Goal: Check status: Check status

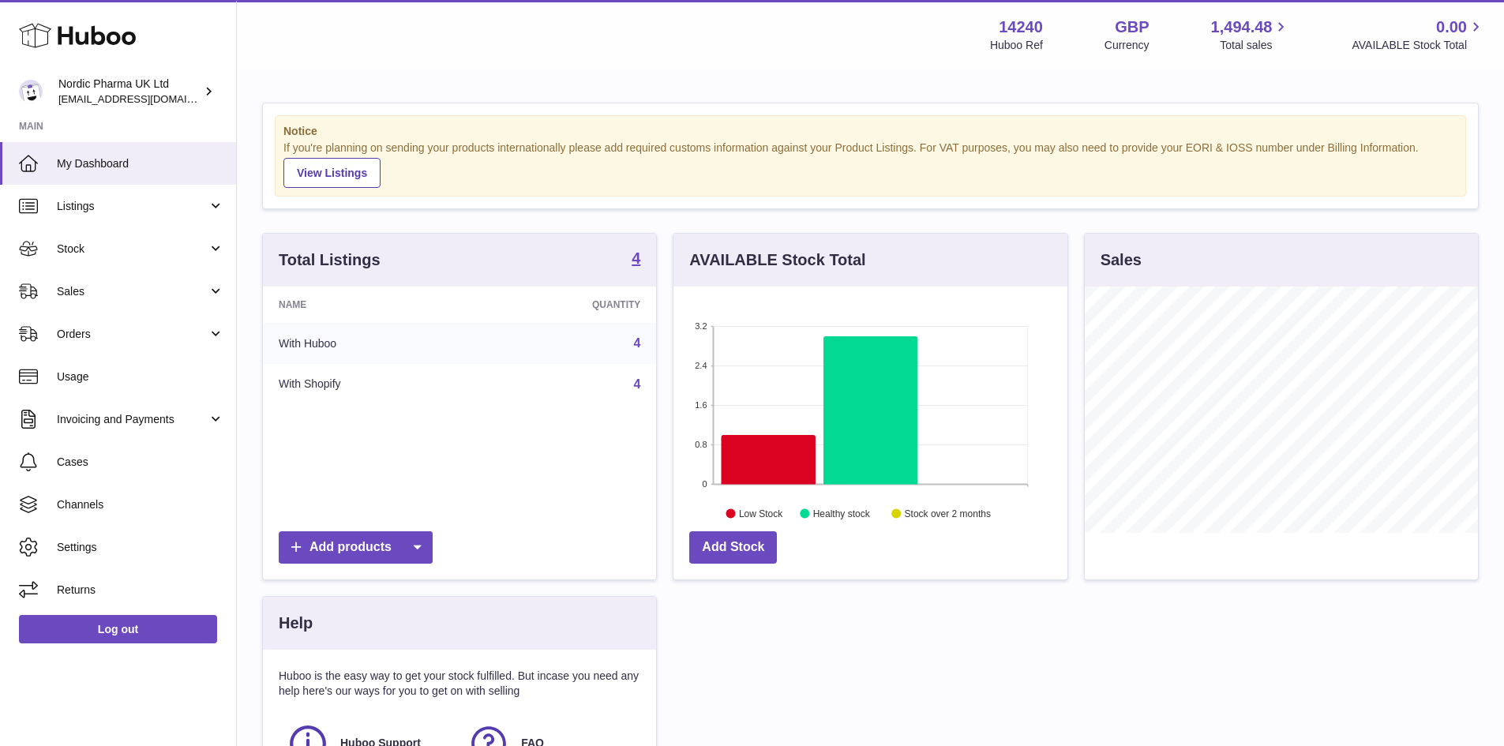
scroll to position [246, 394]
click at [79, 291] on span "Sales" at bounding box center [132, 291] width 151 height 15
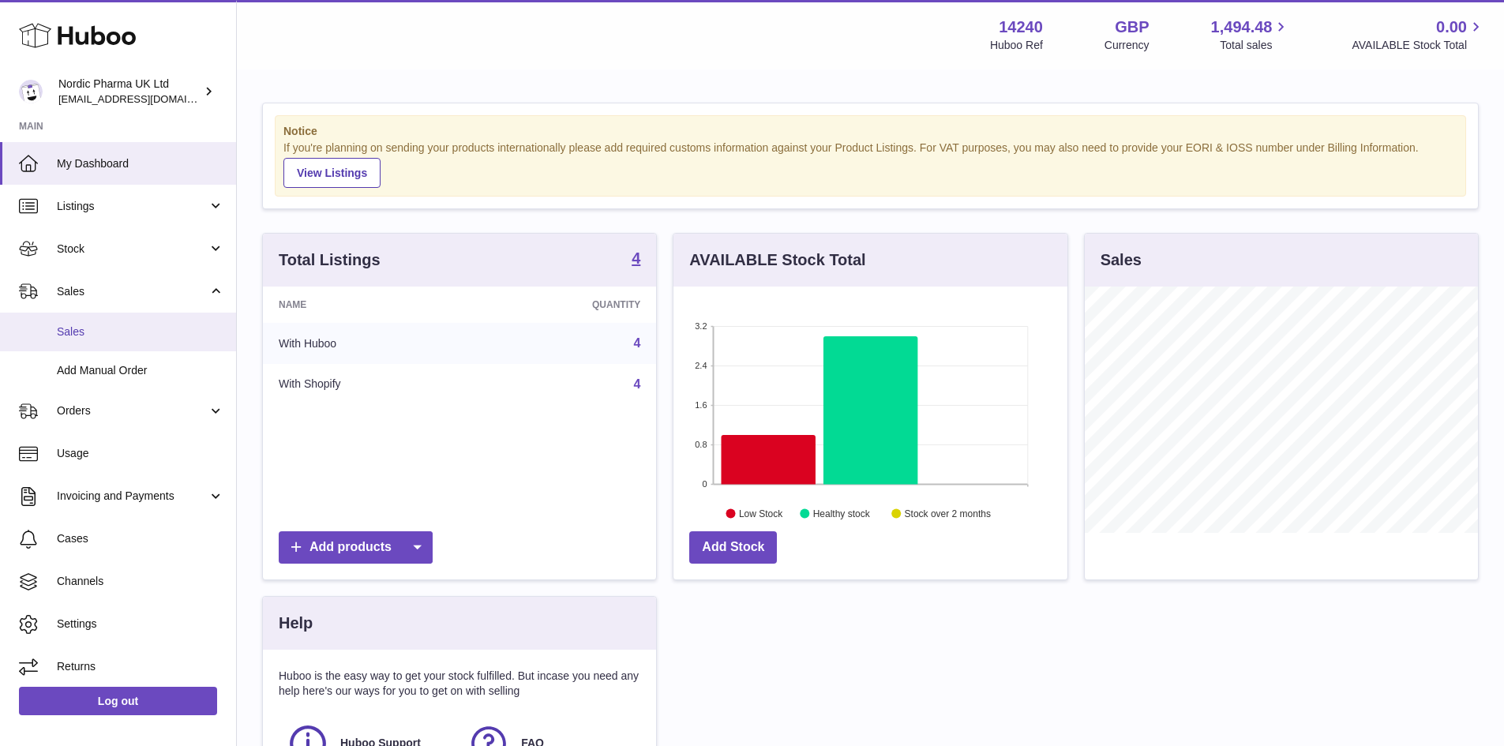
click at [88, 335] on span "Sales" at bounding box center [140, 331] width 167 height 15
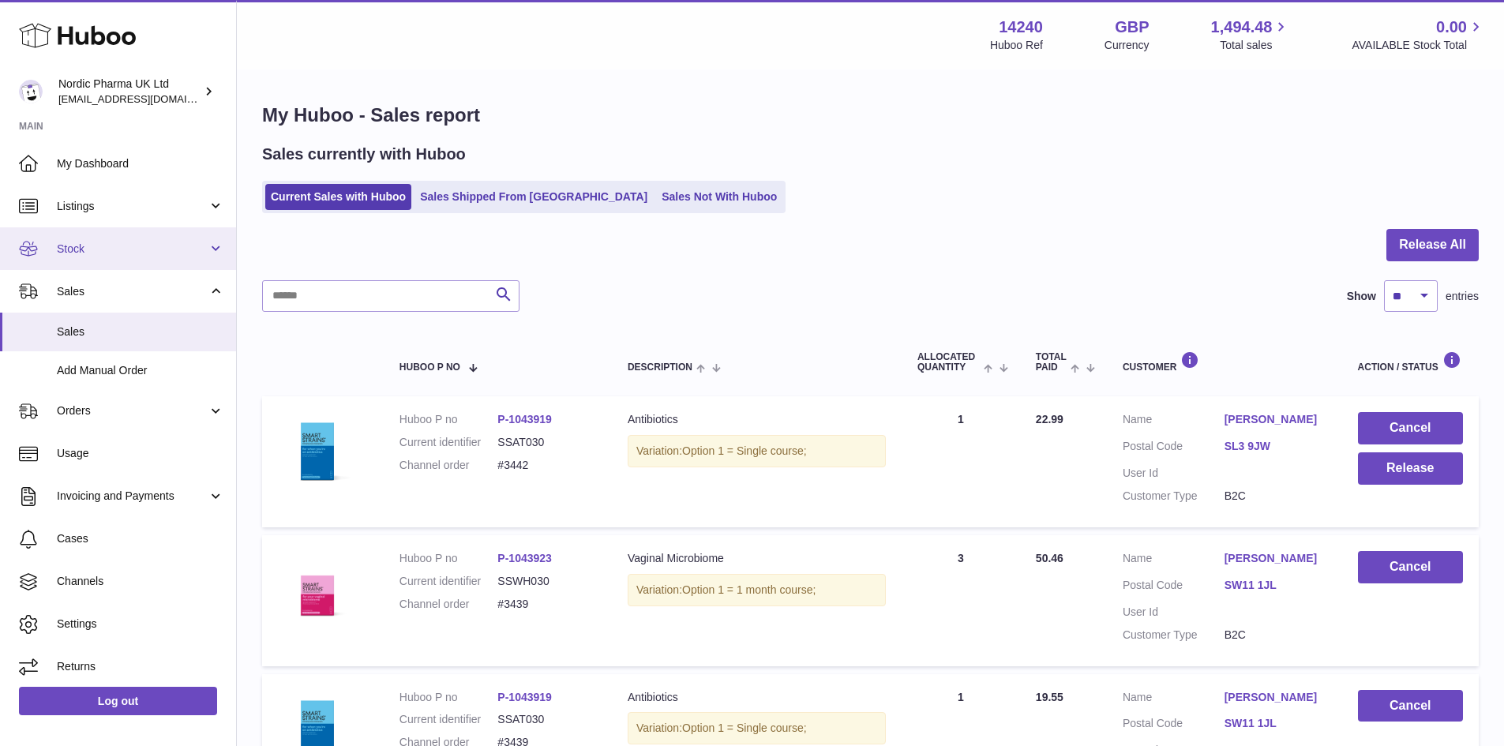
click at [63, 249] on span "Stock" at bounding box center [132, 249] width 151 height 15
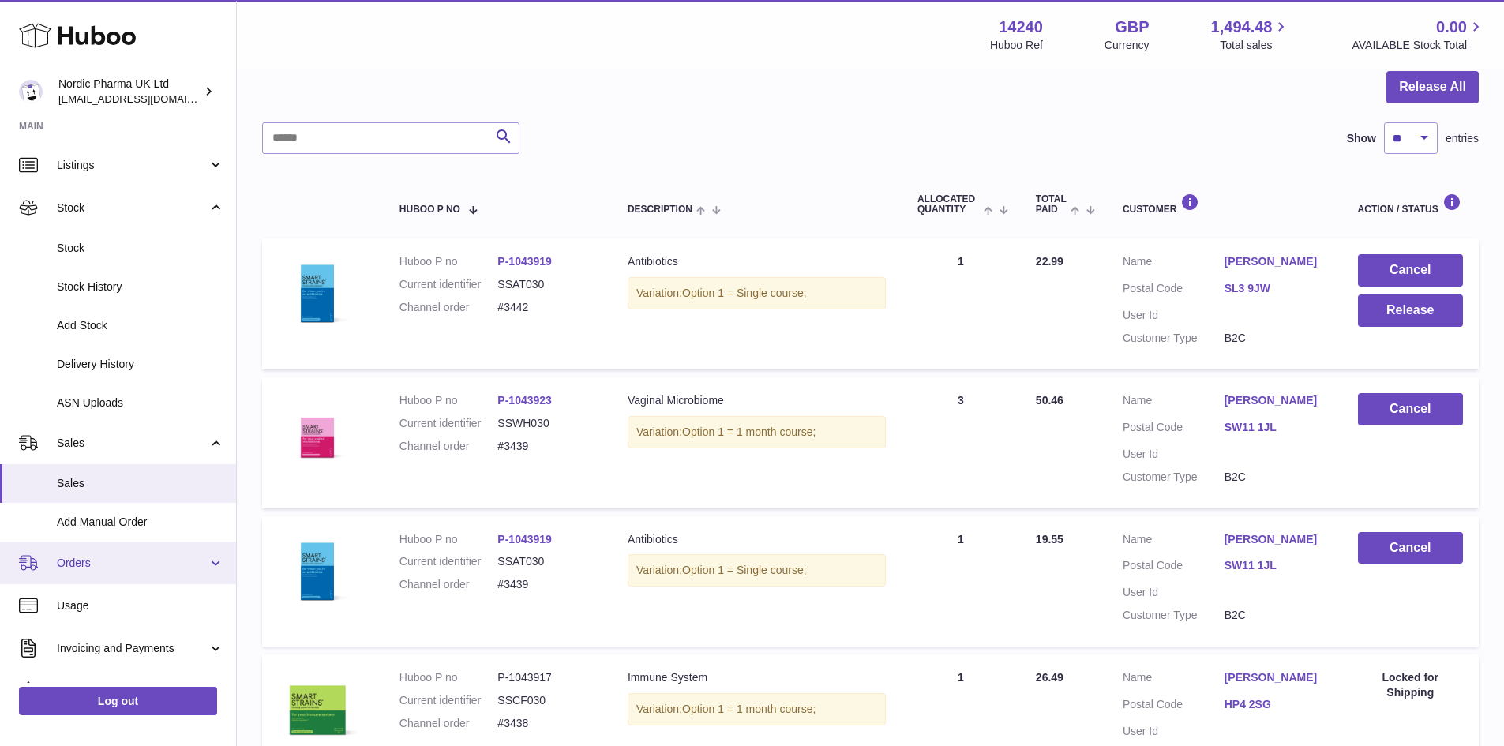
scroll to position [40, 0]
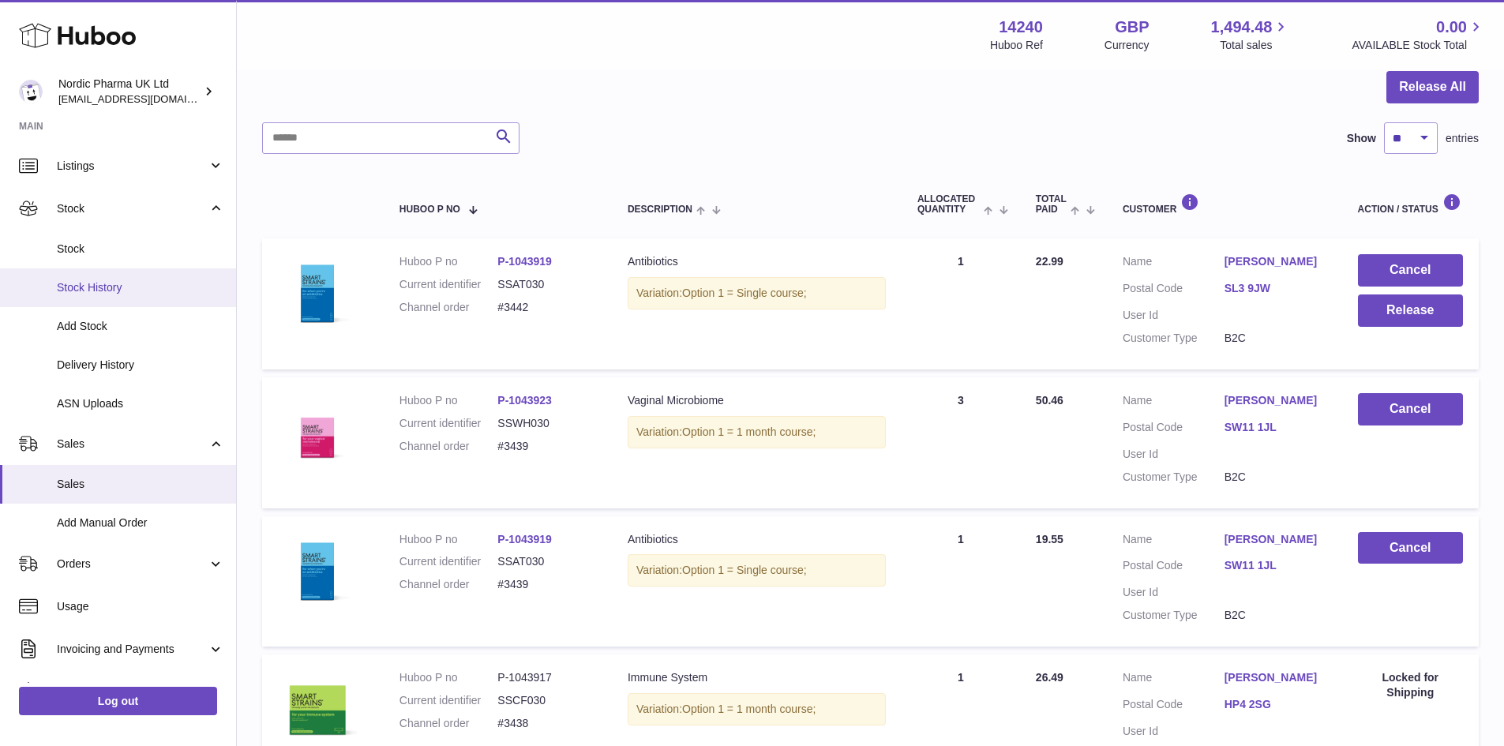
click at [96, 288] on span "Stock History" at bounding box center [140, 287] width 167 height 15
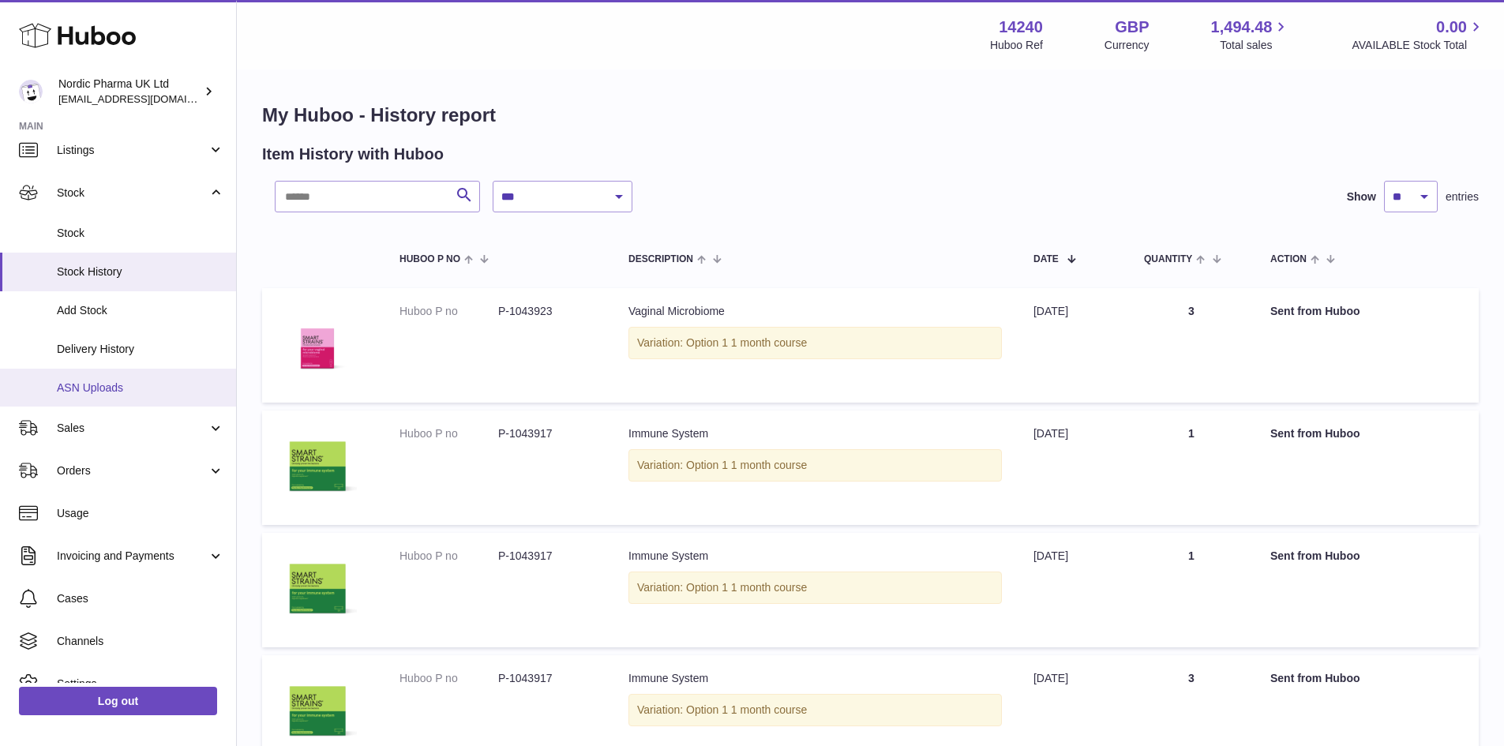
scroll to position [79, 0]
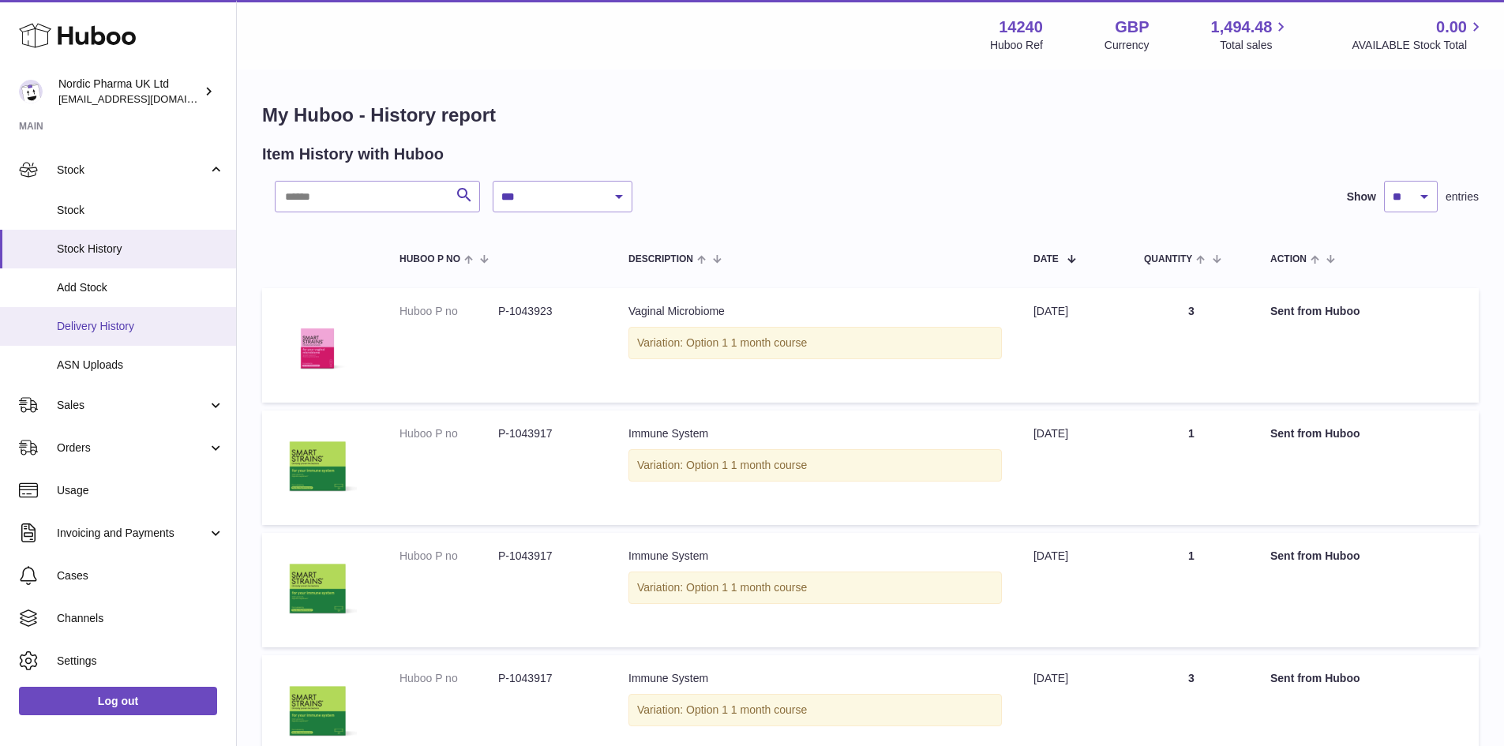
click at [100, 324] on span "Delivery History" at bounding box center [140, 326] width 167 height 15
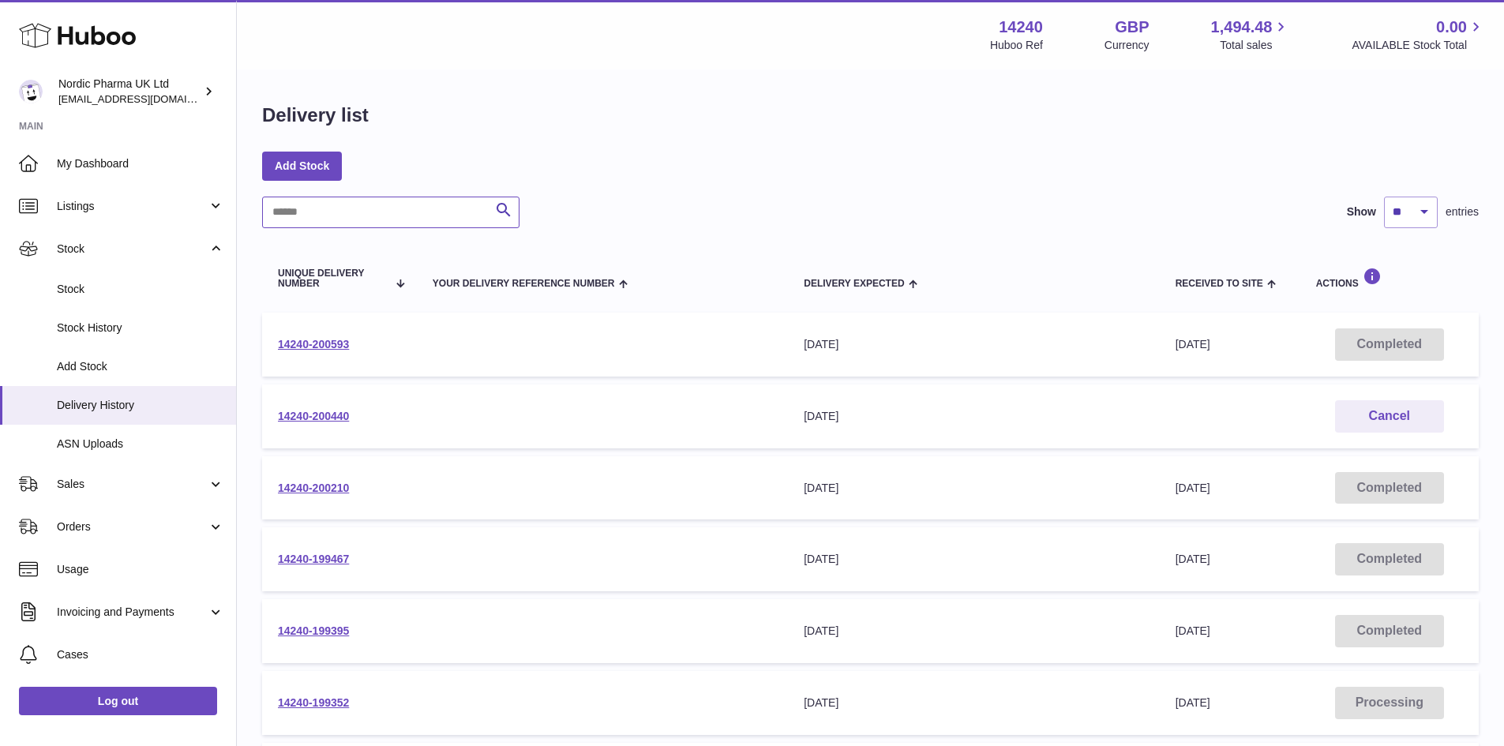
click at [328, 212] on input "text" at bounding box center [390, 213] width 257 height 32
paste input "*****"
type input "*****"
click at [317, 418] on link "14240-200440" at bounding box center [313, 416] width 71 height 13
